Goal: Task Accomplishment & Management: Manage account settings

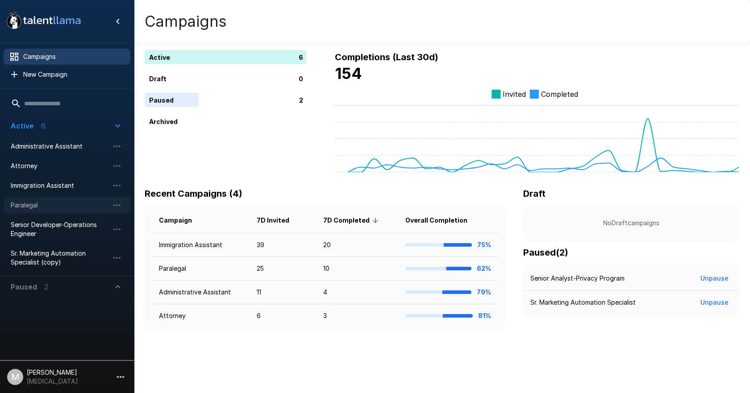
click at [41, 201] on span "Paralegal" at bounding box center [60, 205] width 98 height 9
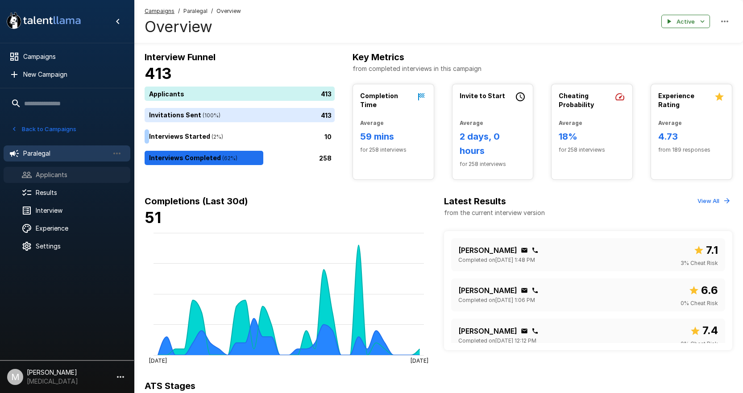
click at [39, 174] on span "Applicants" at bounding box center [79, 174] width 87 height 9
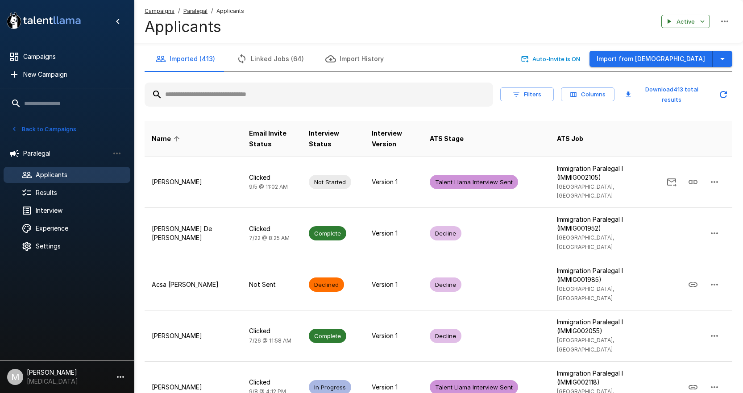
click at [257, 99] on input "text" at bounding box center [319, 95] width 349 height 16
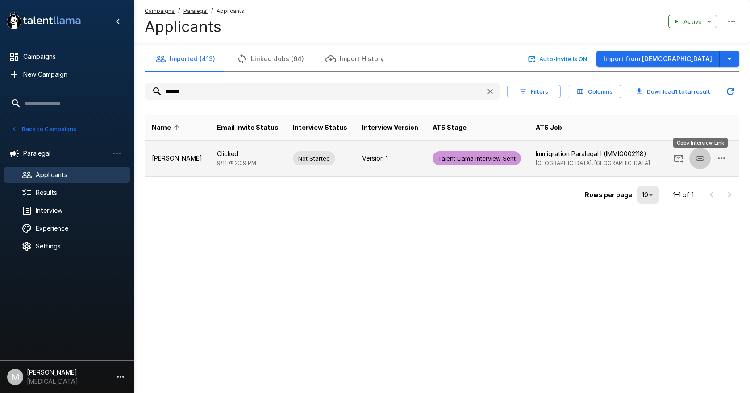
click at [699, 161] on icon "Copy Interview Link" at bounding box center [699, 158] width 11 height 11
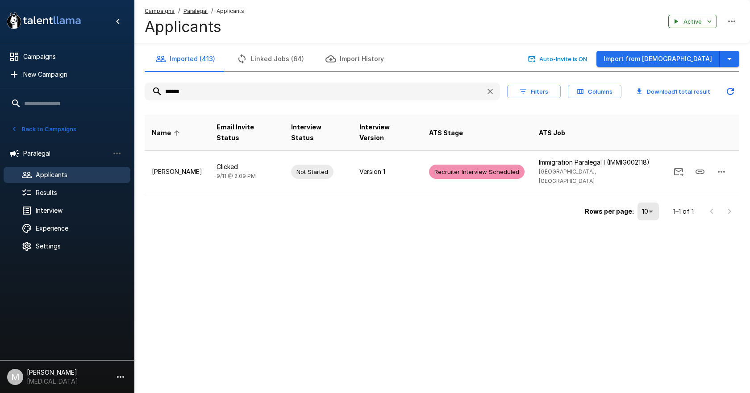
drag, startPoint x: 245, startPoint y: 87, endPoint x: 103, endPoint y: 88, distance: 141.9
click at [134, 88] on div ".st0{fill:#FFFFFF;} .st1{fill:#76a4ed;} Campaigns New Campaign Active 6 Adminis…" at bounding box center [442, 129] width 616 height 259
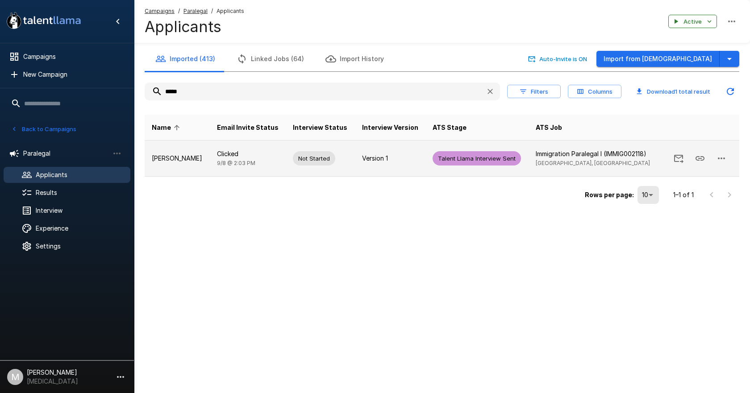
type input "*****"
click at [183, 155] on p "[PERSON_NAME]" at bounding box center [177, 158] width 51 height 9
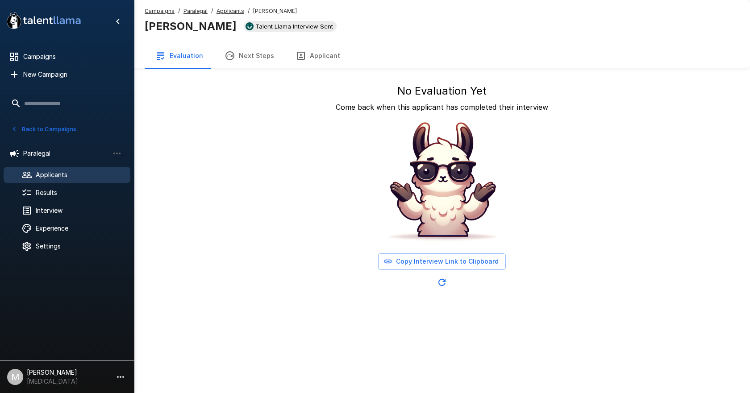
click at [225, 12] on u "Applicants" at bounding box center [230, 11] width 28 height 7
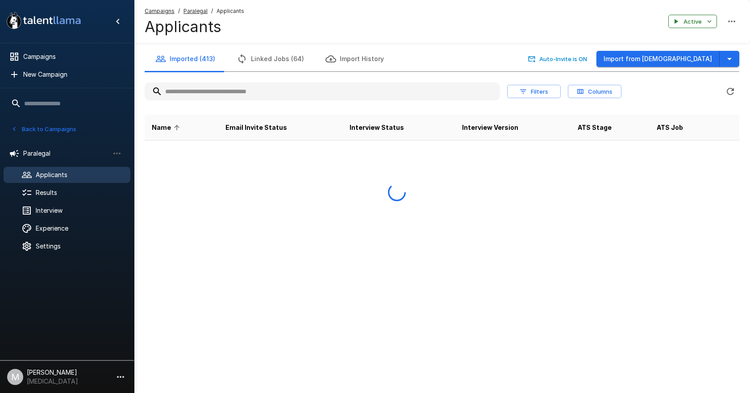
click at [232, 96] on input "text" at bounding box center [322, 91] width 355 height 16
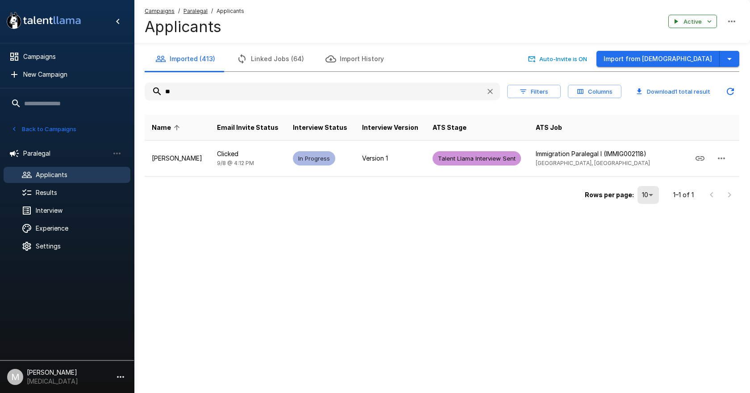
type input "*"
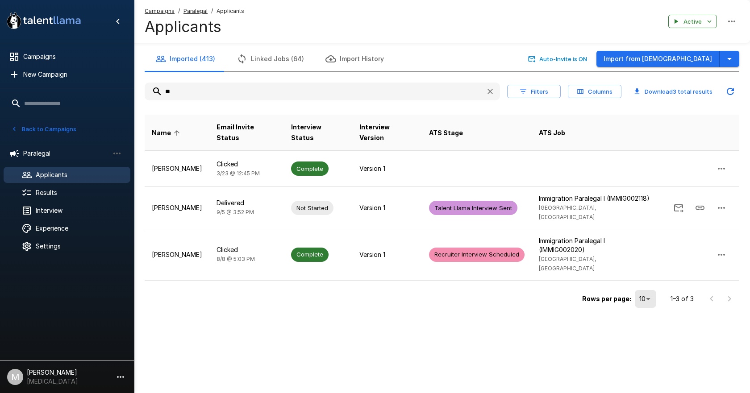
type input "*"
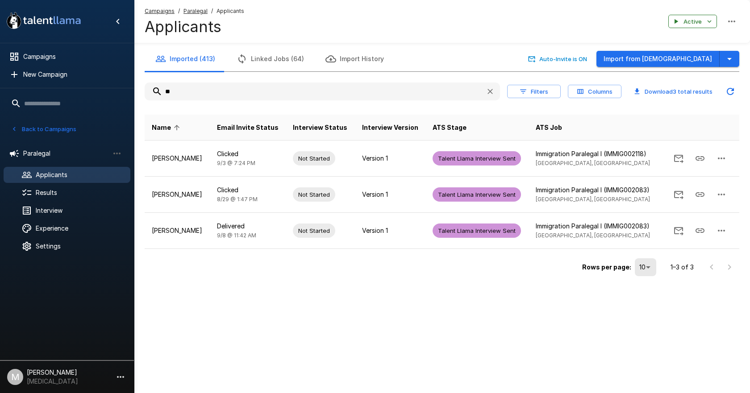
type input "*"
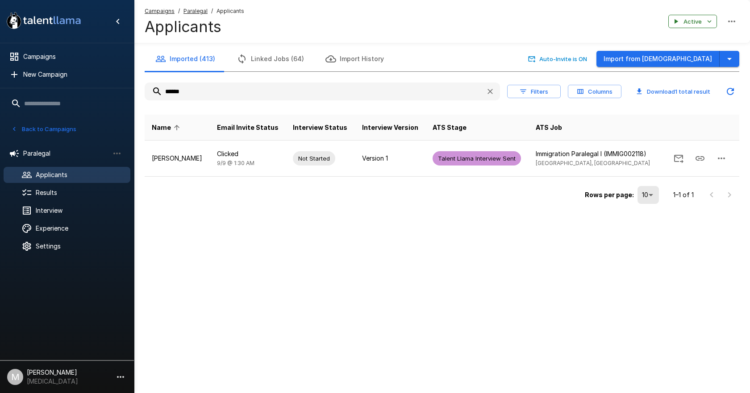
drag, startPoint x: 233, startPoint y: 94, endPoint x: -107, endPoint y: 80, distance: 340.4
click at [0, 80] on html ".st0{fill:#FFFFFF;} .st1{fill:#76a4ed;} Campaigns New Campaign Active 6 Adminis…" at bounding box center [375, 196] width 750 height 393
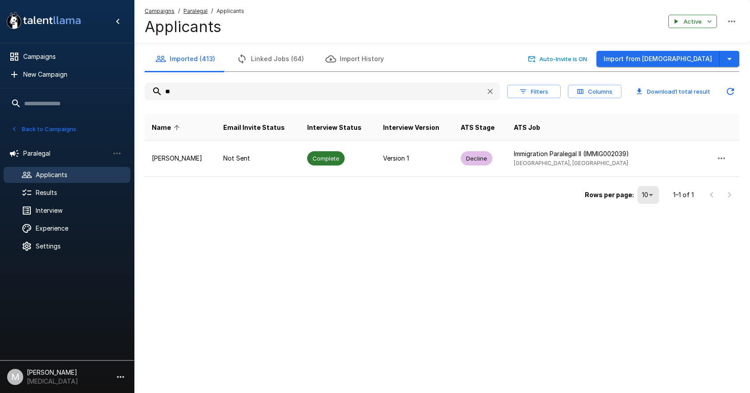
type input "*"
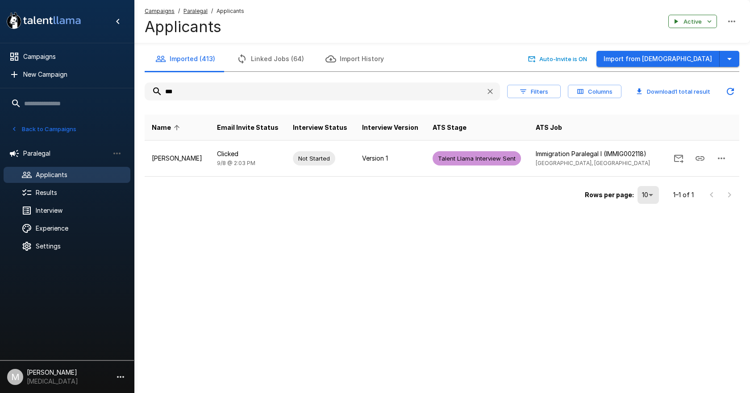
type input "***"
click at [169, 9] on u "Campaigns" at bounding box center [160, 11] width 30 height 7
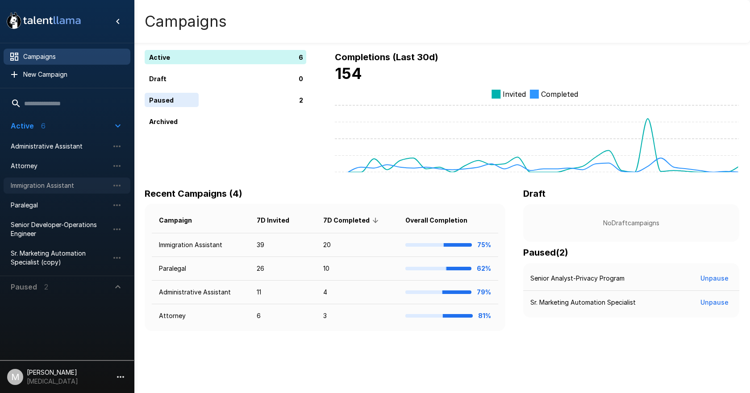
click at [44, 184] on span "Immigration Assistant" at bounding box center [60, 185] width 98 height 9
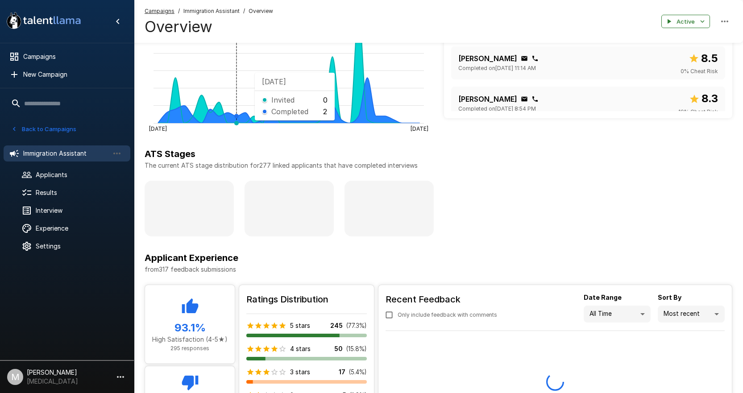
scroll to position [268, 0]
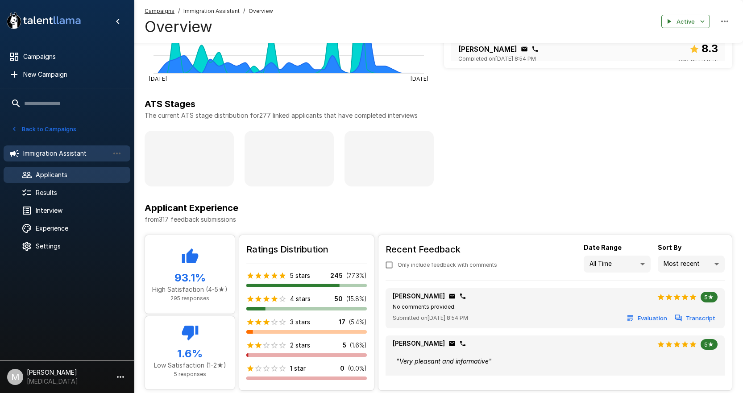
click at [33, 172] on div at bounding box center [33, 175] width 25 height 11
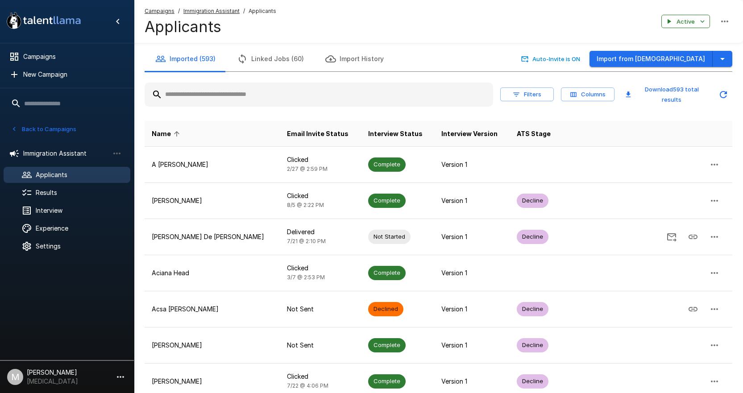
click at [241, 90] on input "text" at bounding box center [319, 95] width 349 height 16
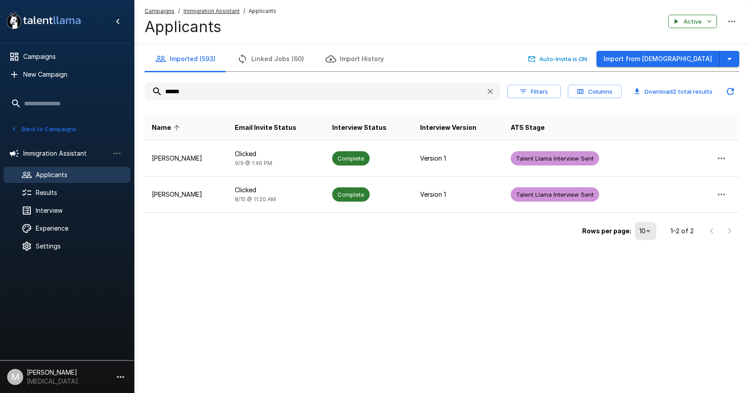
drag, startPoint x: 309, startPoint y: 90, endPoint x: -8, endPoint y: 90, distance: 317.3
click at [0, 90] on html ".st0{fill:#FFFFFF;} .st1{fill:#76a4ed;} Campaigns New Campaign Active 6 Adminis…" at bounding box center [375, 196] width 750 height 393
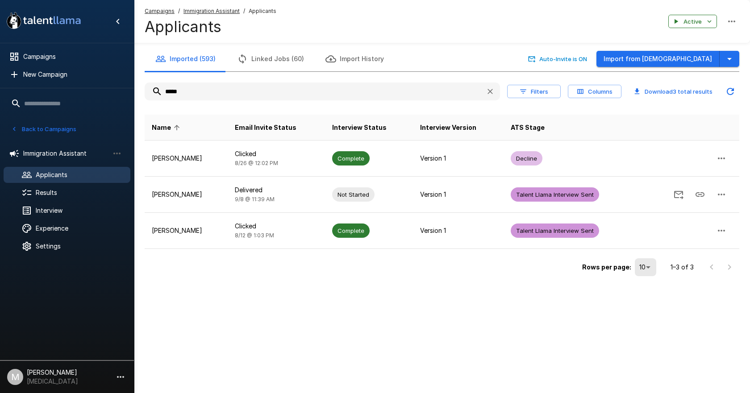
drag, startPoint x: 245, startPoint y: 93, endPoint x: 37, endPoint y: 85, distance: 207.7
click at [134, 85] on div ".st0{fill:#FFFFFF;} .st1{fill:#76a4ed;} Campaigns New Campaign Active 6 Adminis…" at bounding box center [442, 157] width 616 height 315
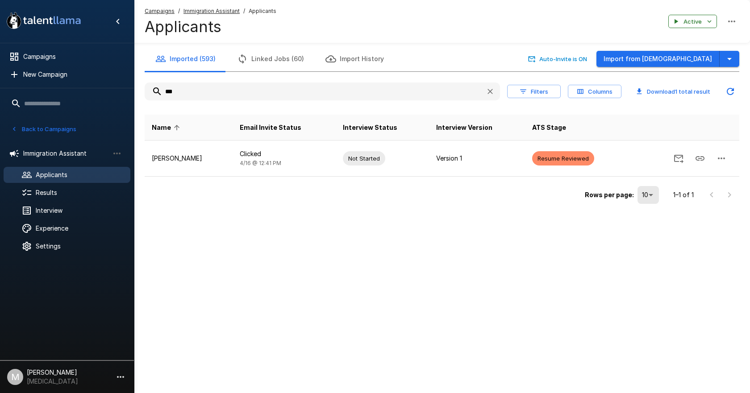
drag, startPoint x: 204, startPoint y: 93, endPoint x: -287, endPoint y: 52, distance: 492.7
click at [0, 52] on html ".st0{fill:#FFFFFF;} .st1{fill:#76a4ed;} Campaigns New Campaign Active 6 Adminis…" at bounding box center [375, 196] width 750 height 393
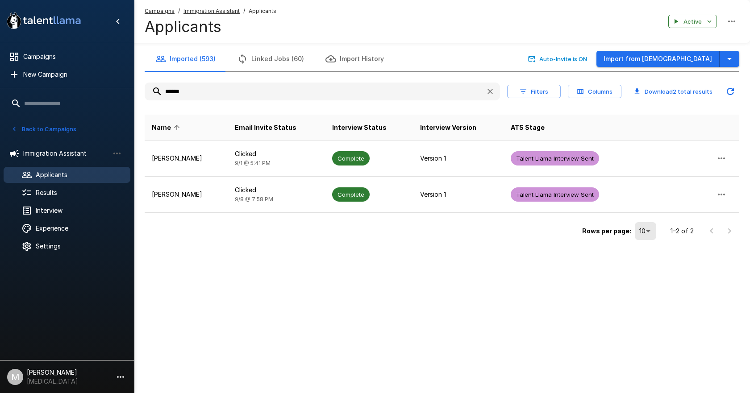
drag, startPoint x: 201, startPoint y: 95, endPoint x: -128, endPoint y: 91, distance: 329.4
click at [0, 91] on html ".st0{fill:#FFFFFF;} .st1{fill:#76a4ed;} Campaigns New Campaign Active 6 Adminis…" at bounding box center [375, 196] width 750 height 393
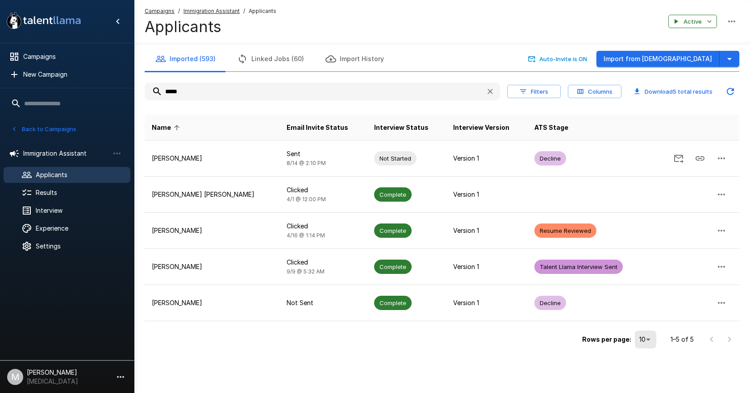
drag, startPoint x: 298, startPoint y: 86, endPoint x: -76, endPoint y: 93, distance: 374.1
click at [0, 93] on html ".st0{fill:#FFFFFF;} .st1{fill:#76a4ed;} Campaigns New Campaign Active 6 Adminis…" at bounding box center [375, 196] width 750 height 393
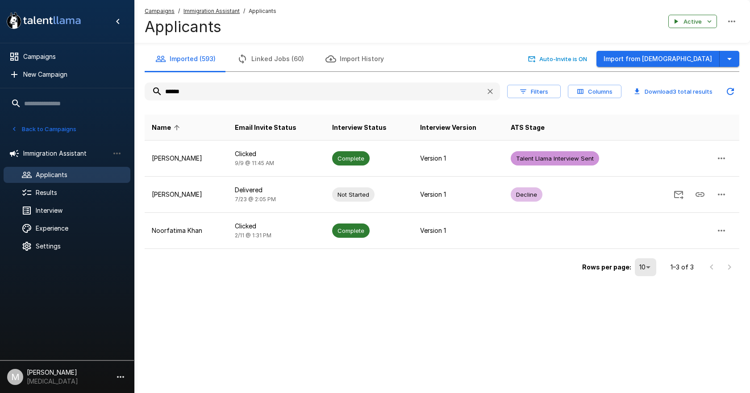
drag, startPoint x: 196, startPoint y: 93, endPoint x: -68, endPoint y: 66, distance: 266.1
click at [0, 66] on html ".st0{fill:#FFFFFF;} .st1{fill:#76a4ed;} Campaigns New Campaign Active 6 Adminis…" at bounding box center [375, 196] width 750 height 393
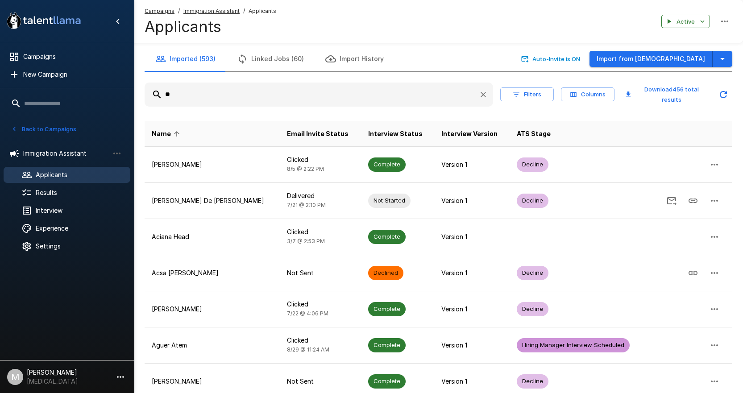
type input "*"
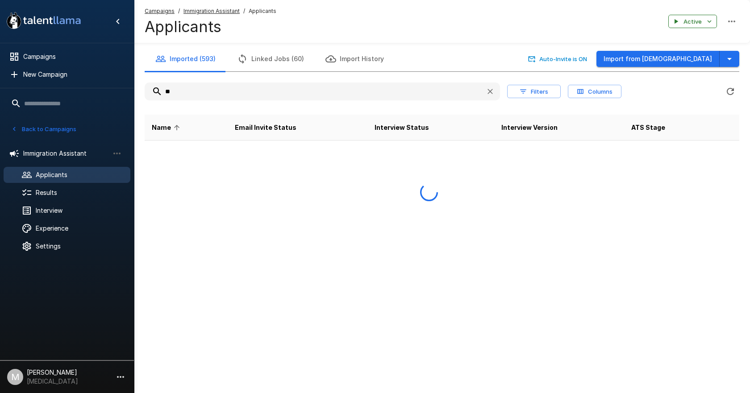
type input "*"
type input "*****"
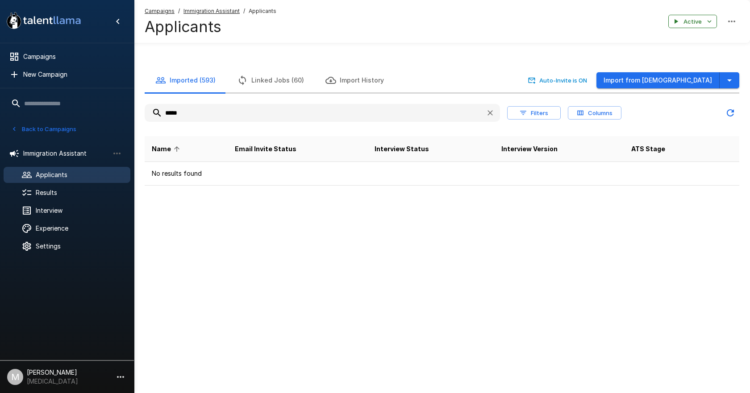
click at [550, 254] on div "A new version of Talent Llama is available. Please click here to refresh your b…" at bounding box center [375, 196] width 750 height 393
click at [156, 15] on span "Campaigns" at bounding box center [160, 11] width 30 height 9
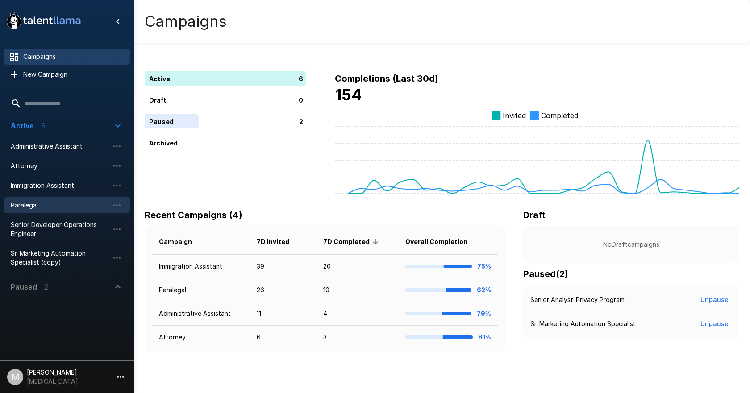
click at [50, 204] on span "Paralegal" at bounding box center [60, 205] width 98 height 9
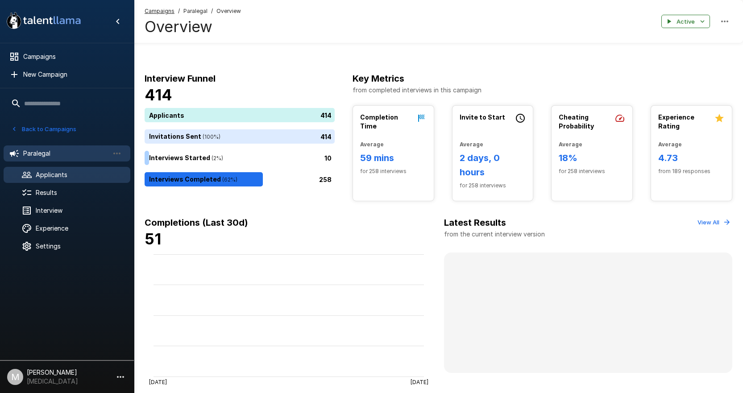
click at [77, 175] on span "Applicants" at bounding box center [79, 174] width 87 height 9
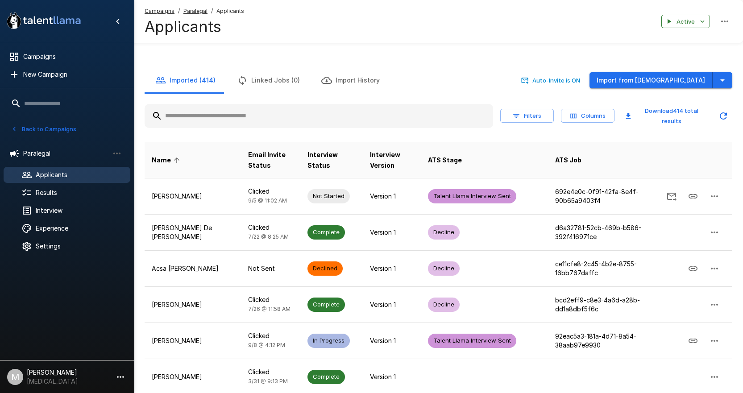
click at [205, 108] on input "text" at bounding box center [319, 116] width 349 height 16
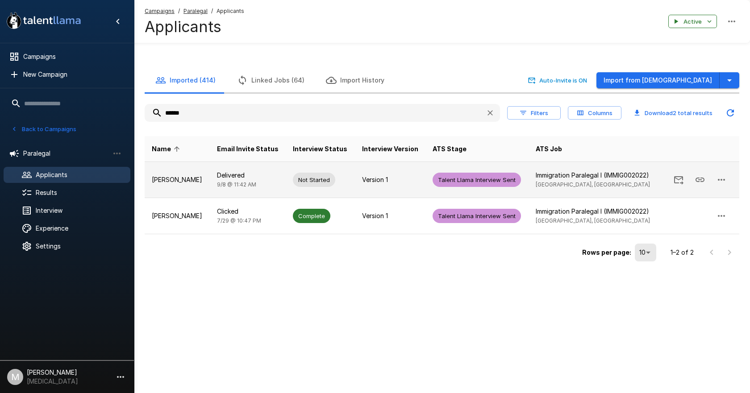
type input "******"
click at [721, 180] on icon "button" at bounding box center [721, 180] width 7 height 2
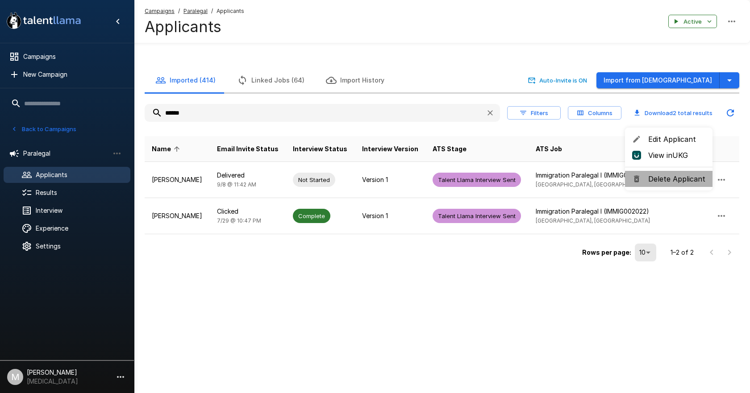
click at [679, 182] on span "Delete Applicant" at bounding box center [676, 179] width 57 height 11
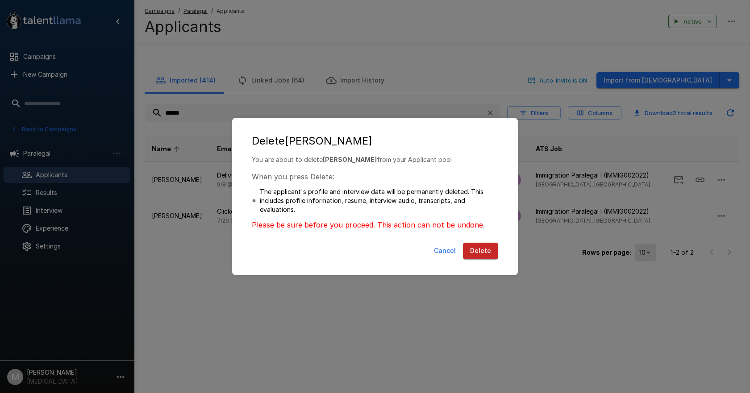
click at [474, 245] on button "Delete" at bounding box center [480, 251] width 35 height 17
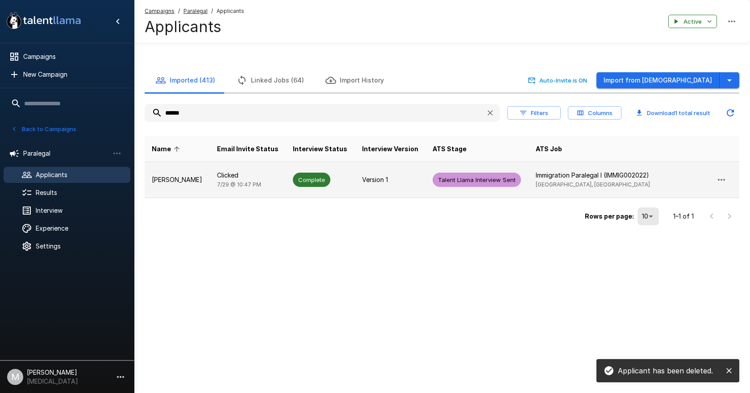
click at [344, 190] on td "Complete" at bounding box center [320, 180] width 69 height 36
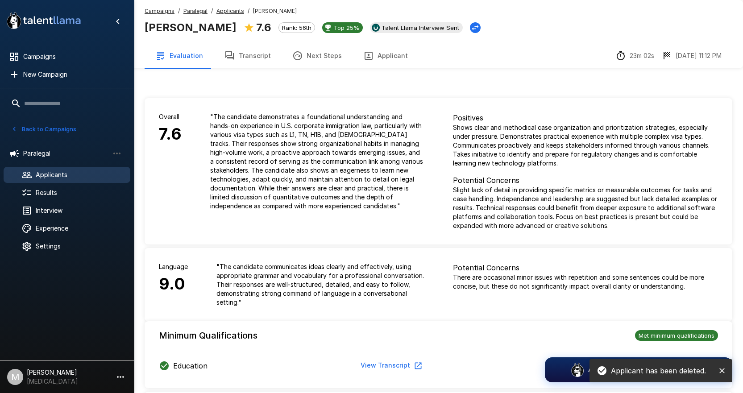
click at [237, 48] on button "Transcript" at bounding box center [248, 55] width 68 height 25
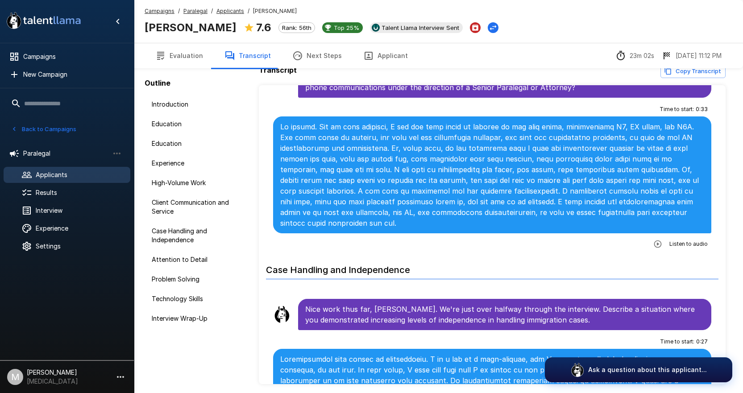
scroll to position [68, 0]
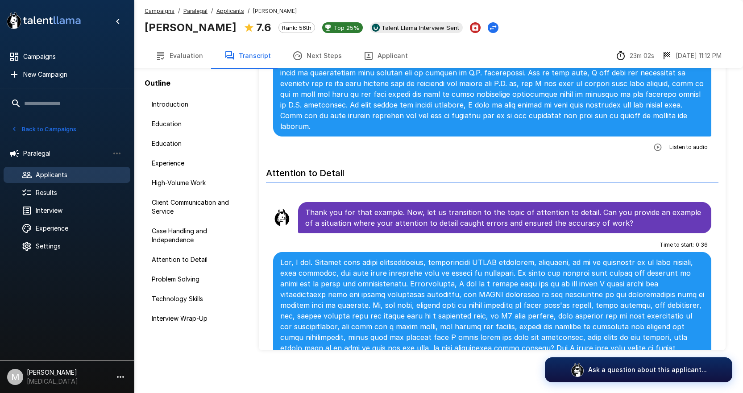
scroll to position [1696, 0]
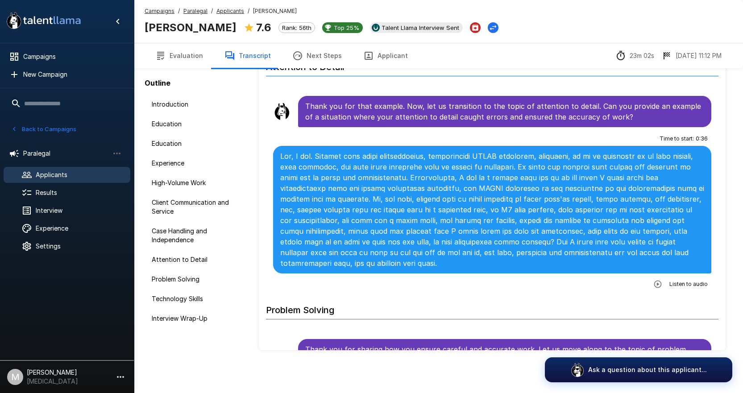
click at [88, 170] on span "Applicants" at bounding box center [79, 174] width 87 height 9
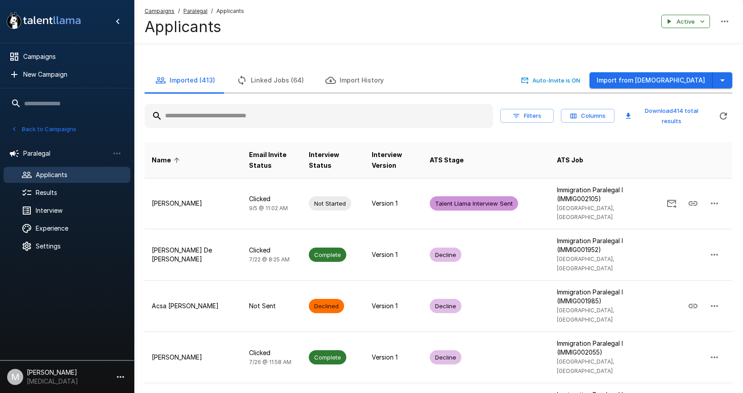
click at [238, 114] on input "text" at bounding box center [319, 116] width 349 height 16
click at [225, 112] on input "text" at bounding box center [319, 116] width 349 height 16
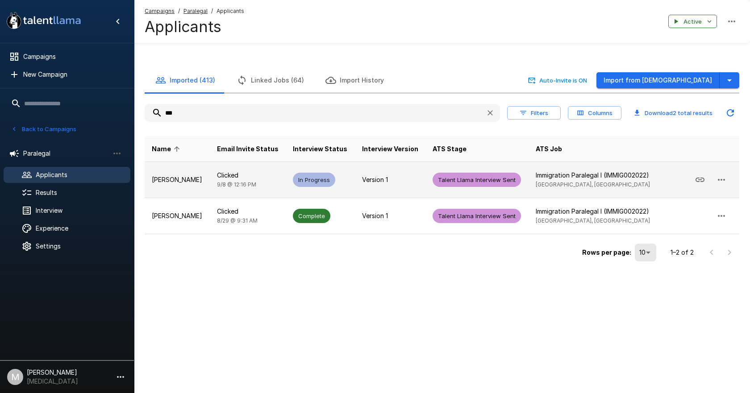
type input "***"
click at [724, 182] on icon "button" at bounding box center [721, 180] width 11 height 11
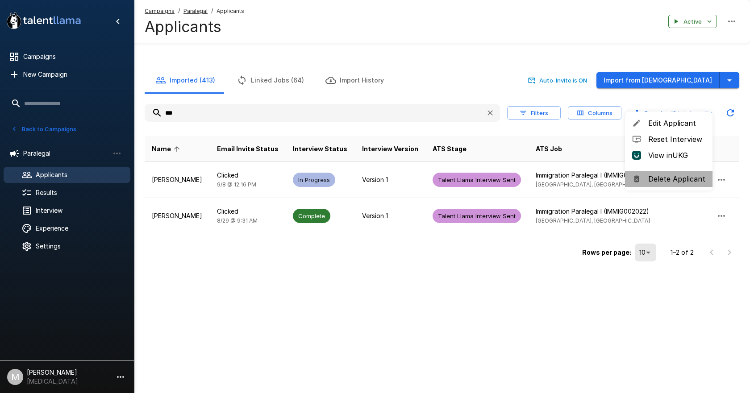
click at [683, 174] on span "Delete Applicant" at bounding box center [676, 179] width 57 height 11
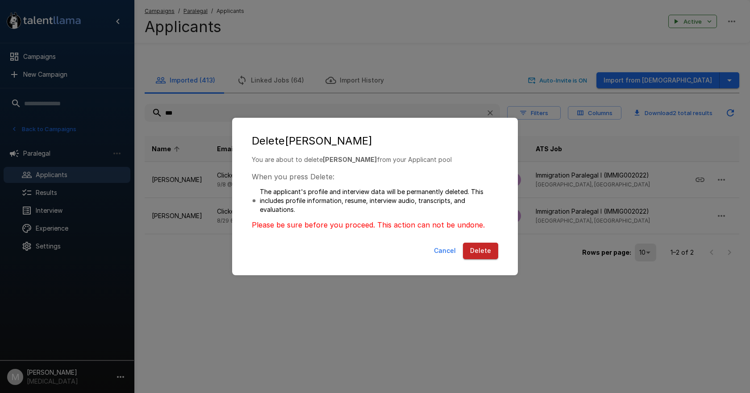
click at [487, 251] on button "Delete" at bounding box center [480, 251] width 35 height 17
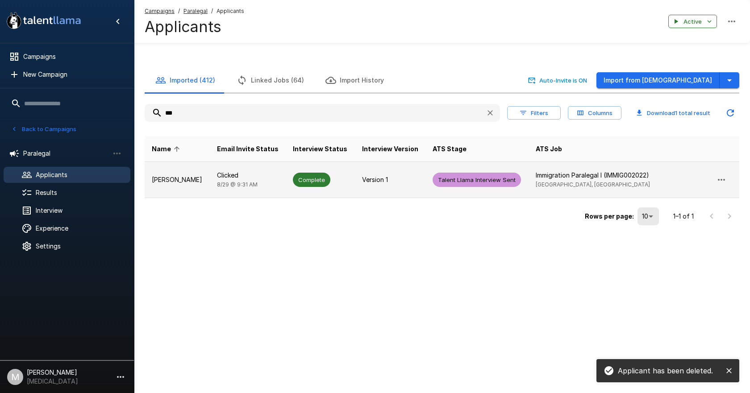
click at [312, 196] on td "Complete" at bounding box center [320, 180] width 69 height 36
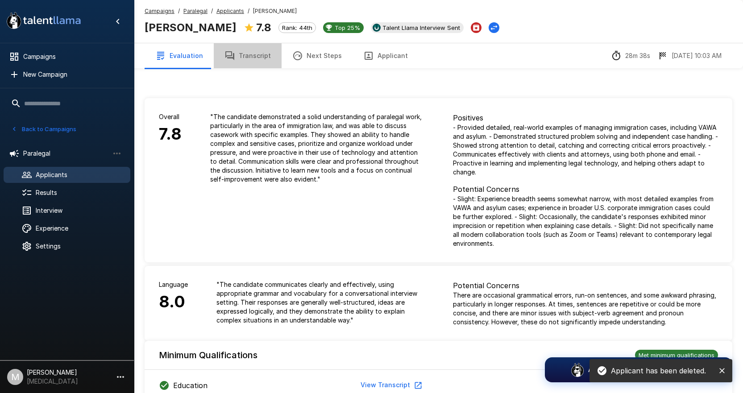
click at [247, 58] on button "Transcript" at bounding box center [248, 55] width 68 height 25
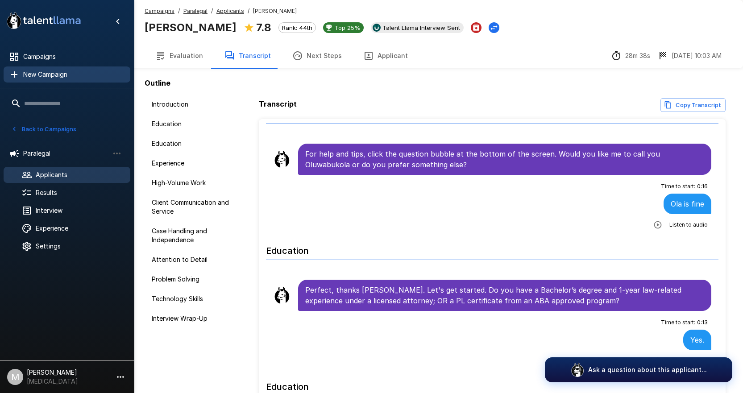
scroll to position [45, 0]
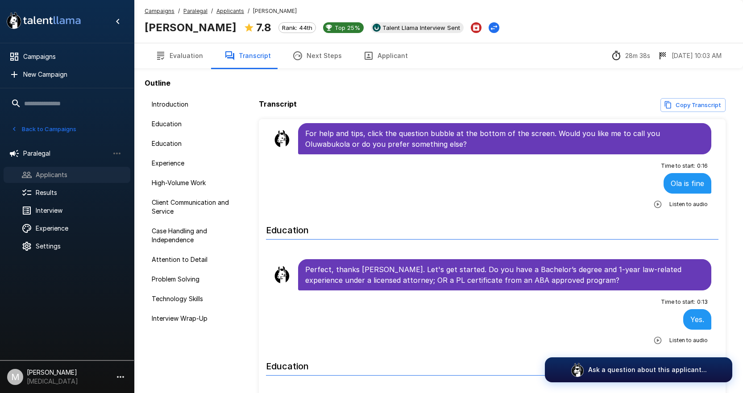
click at [53, 172] on span "Applicants" at bounding box center [79, 174] width 87 height 9
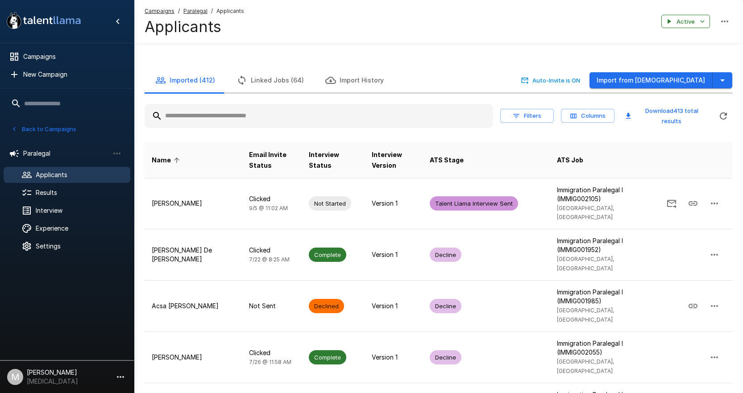
click at [280, 125] on div at bounding box center [319, 116] width 349 height 24
click at [282, 115] on input "text" at bounding box center [319, 116] width 349 height 16
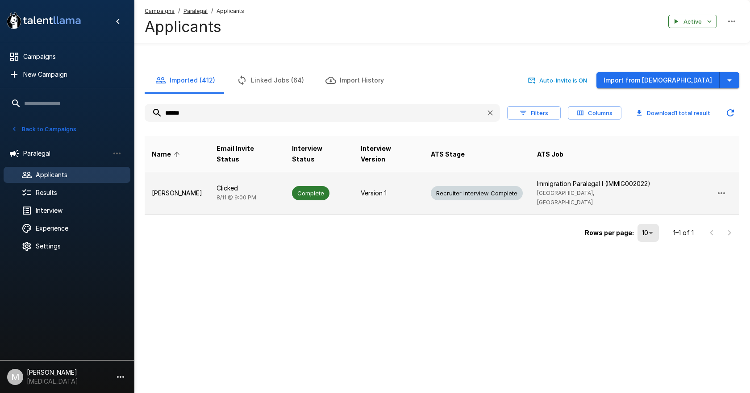
type input "******"
click at [300, 193] on td "Complete" at bounding box center [319, 193] width 69 height 42
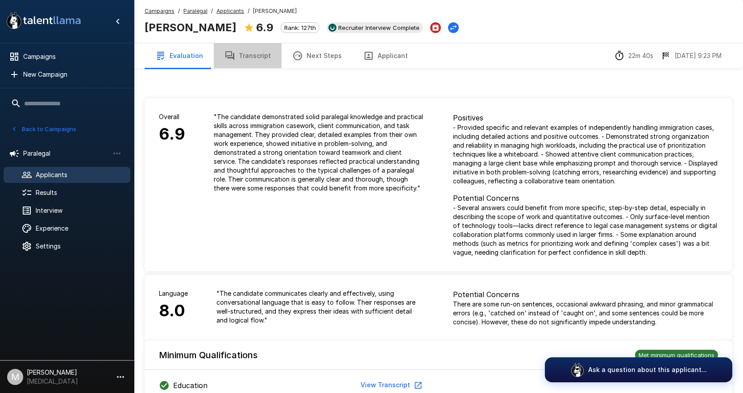
click at [255, 67] on button "Transcript" at bounding box center [248, 55] width 68 height 25
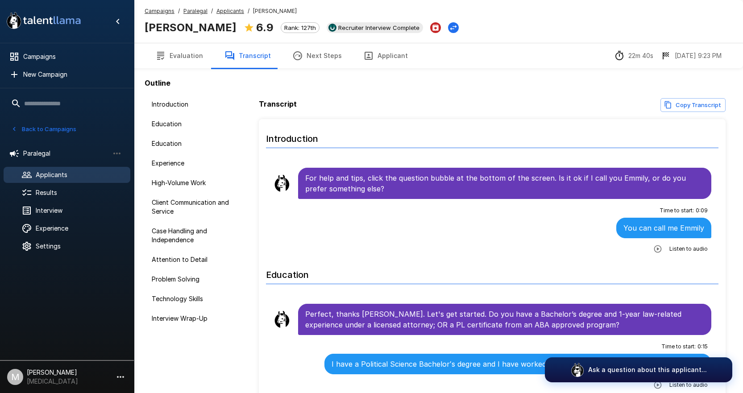
click at [255, 58] on button "Transcript" at bounding box center [248, 55] width 68 height 25
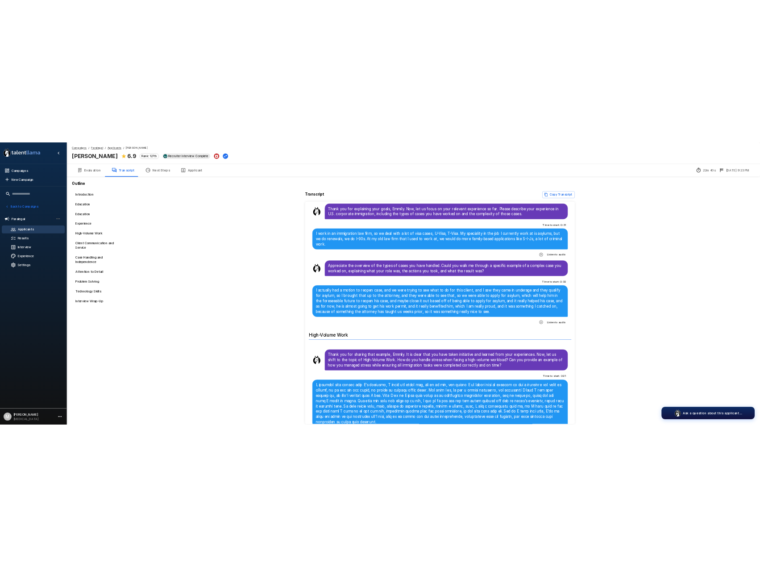
scroll to position [491, 0]
